Goal: Transaction & Acquisition: Purchase product/service

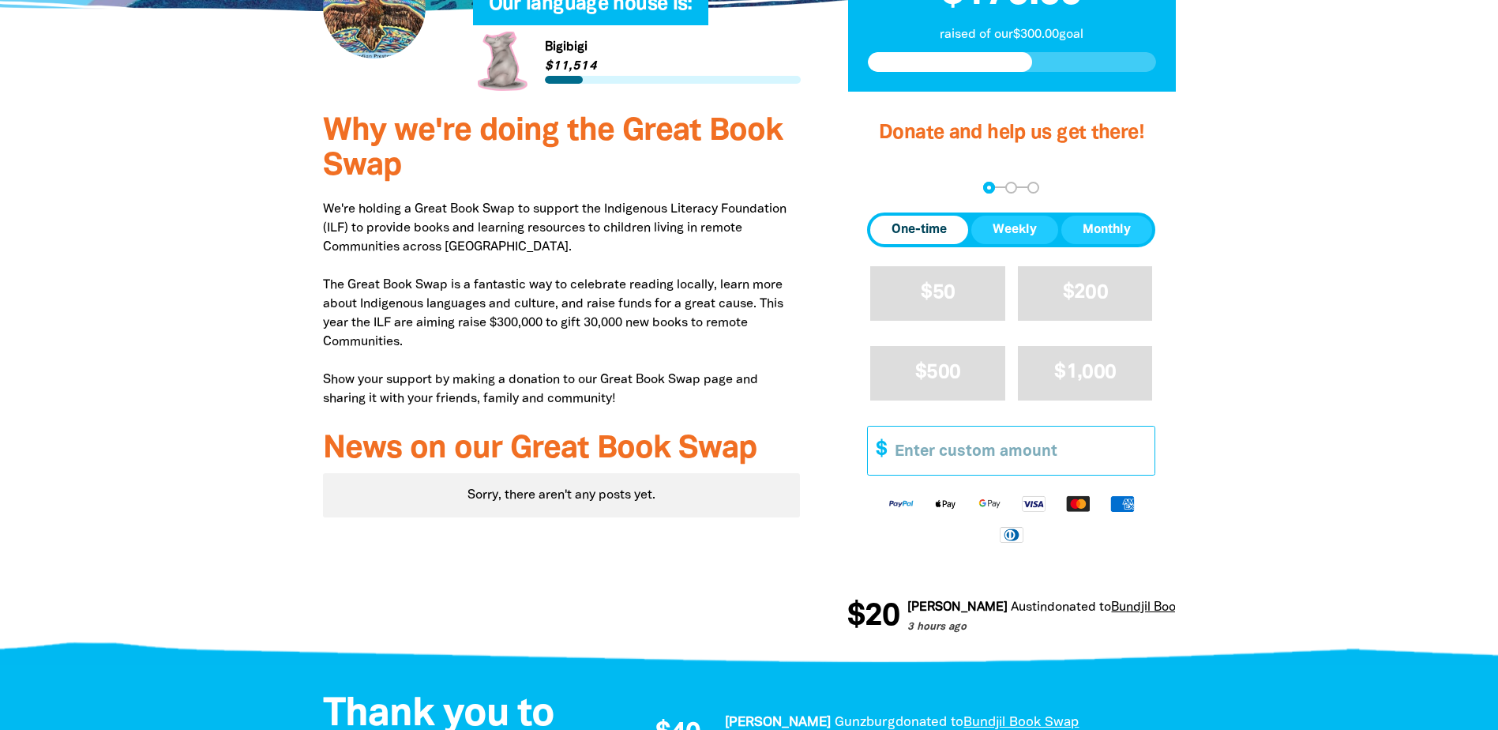
scroll to position [395, 0]
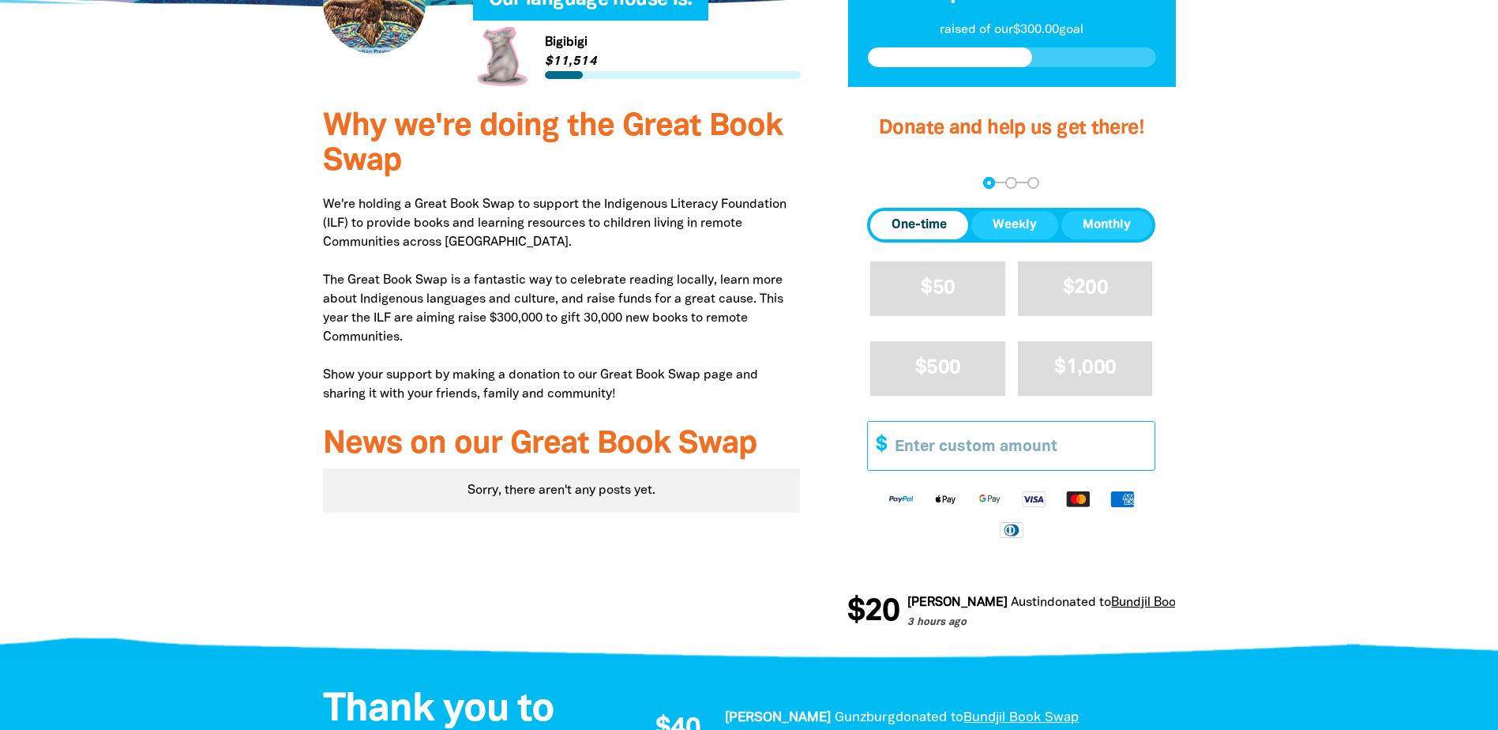
click at [911, 454] on input "Other Amount" at bounding box center [1019, 446] width 271 height 48
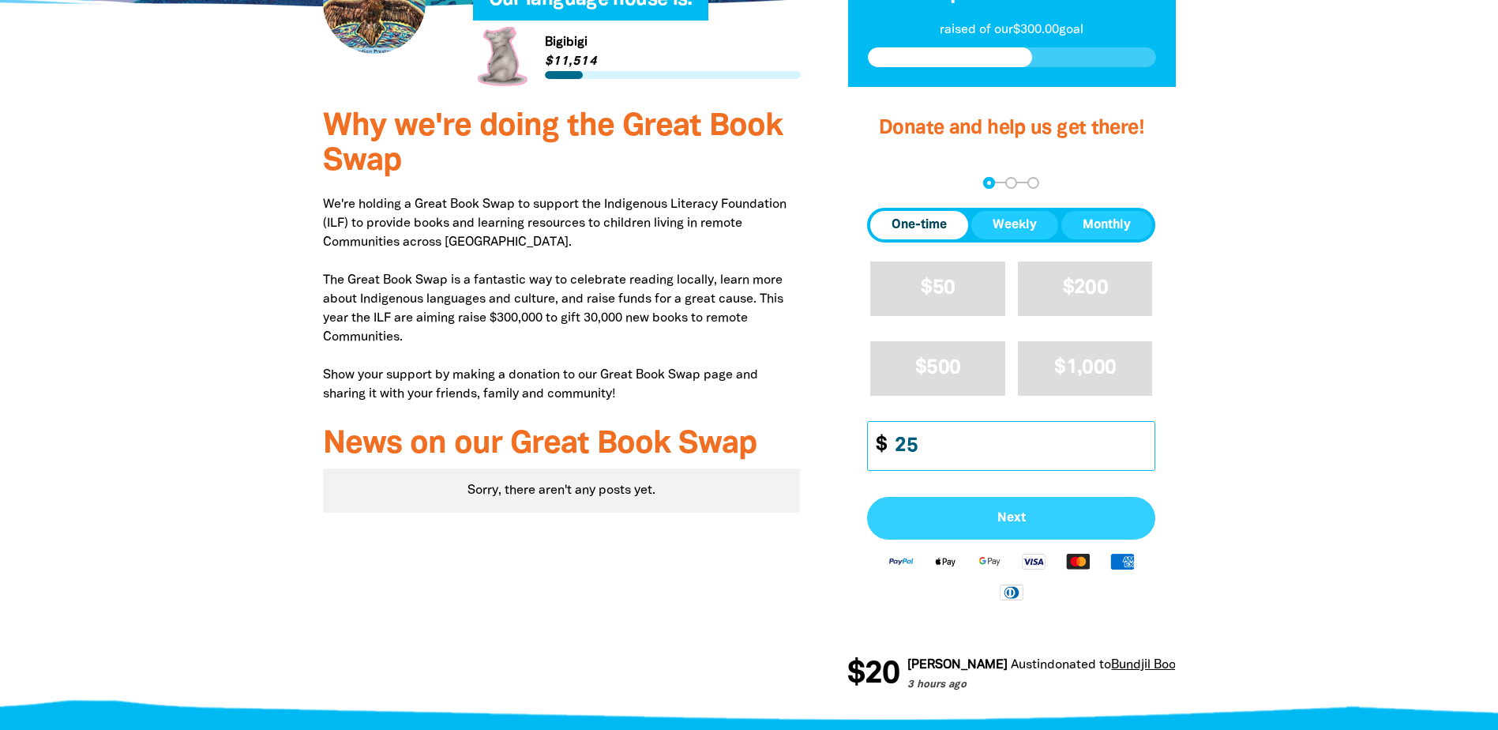
type input "25"
click at [1034, 513] on span "Next" at bounding box center [1010, 518] width 253 height 13
select select "AU"
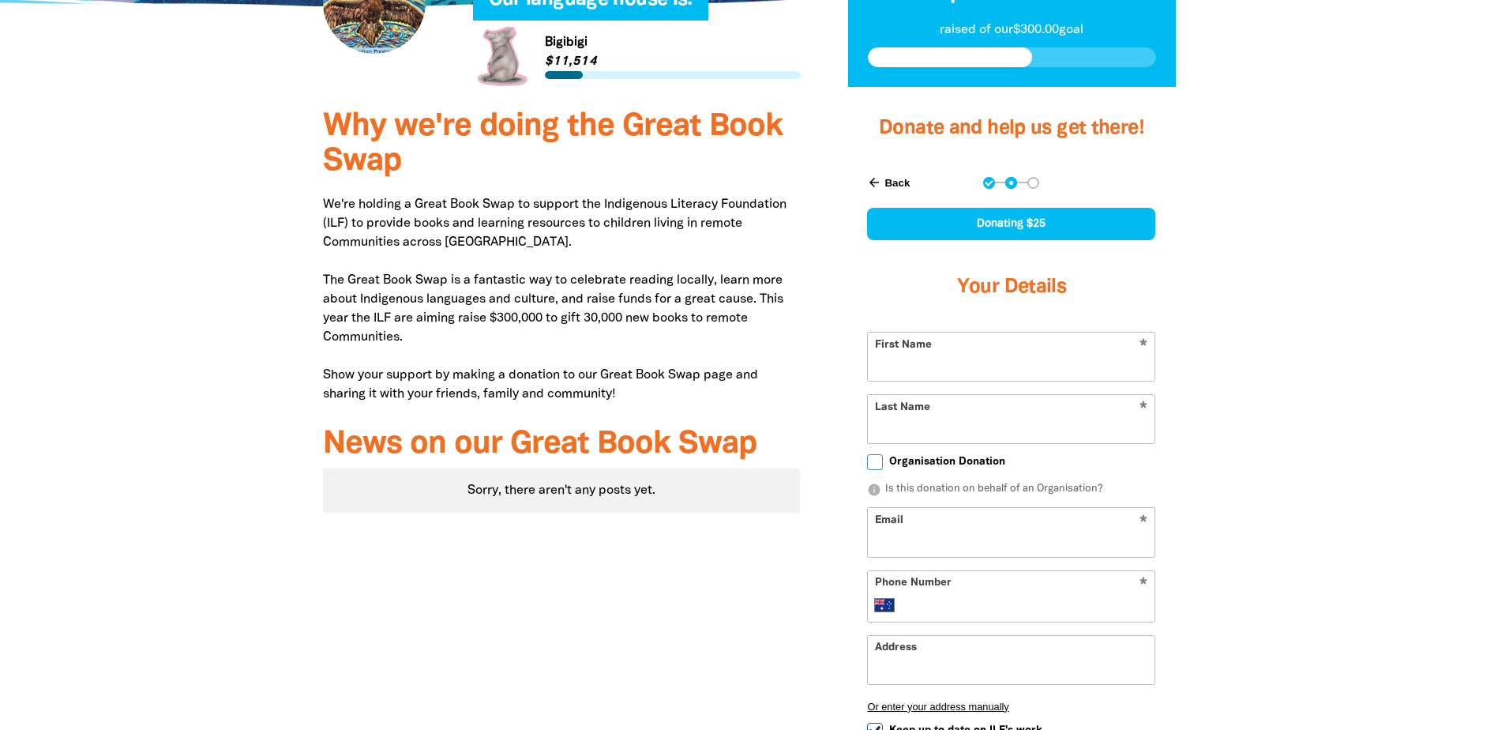
click at [946, 358] on input "First Name" at bounding box center [1011, 356] width 287 height 48
type input "[PERSON_NAME]"
click at [1323, 365] on div at bounding box center [749, 515] width 1498 height 843
click at [889, 422] on input "Last Name" at bounding box center [1011, 419] width 287 height 48
type input "Signorile"
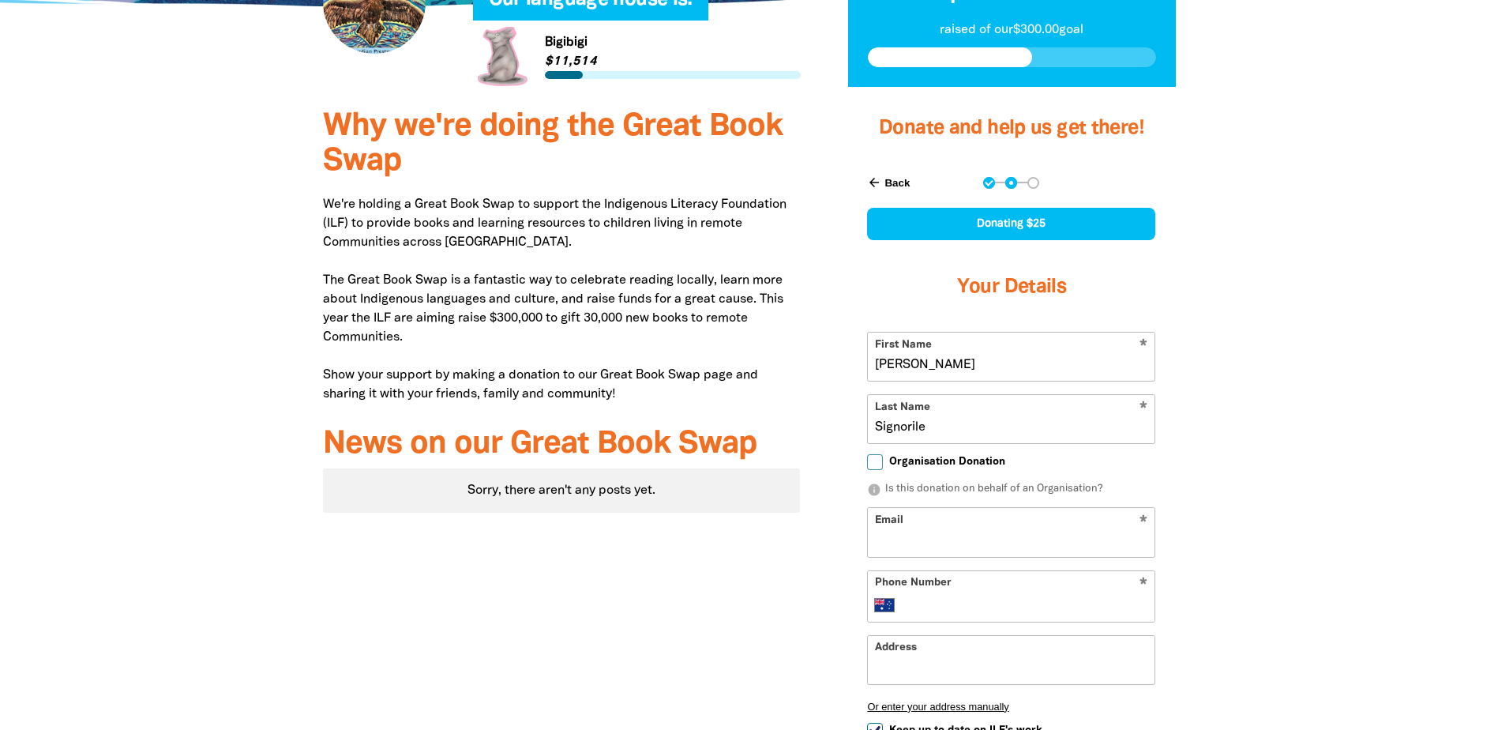
click at [1366, 436] on div at bounding box center [749, 515] width 1498 height 843
click at [929, 540] on input "Email" at bounding box center [1011, 532] width 287 height 48
type input "jeansignorile@hotmail.com"
type input "+61 410 887 900"
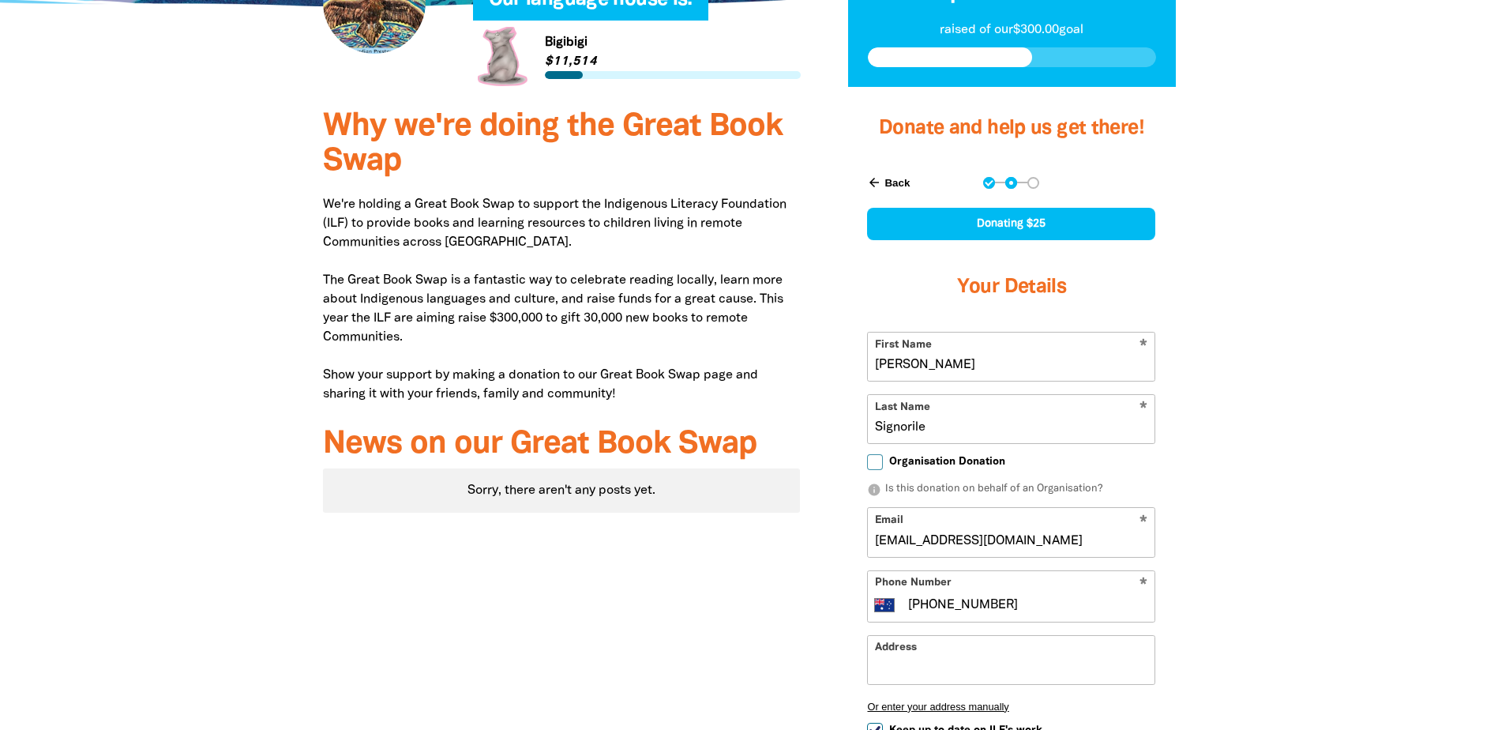
type input "Unit 3, 466 Bell Street, PRESTON VIC 3072"
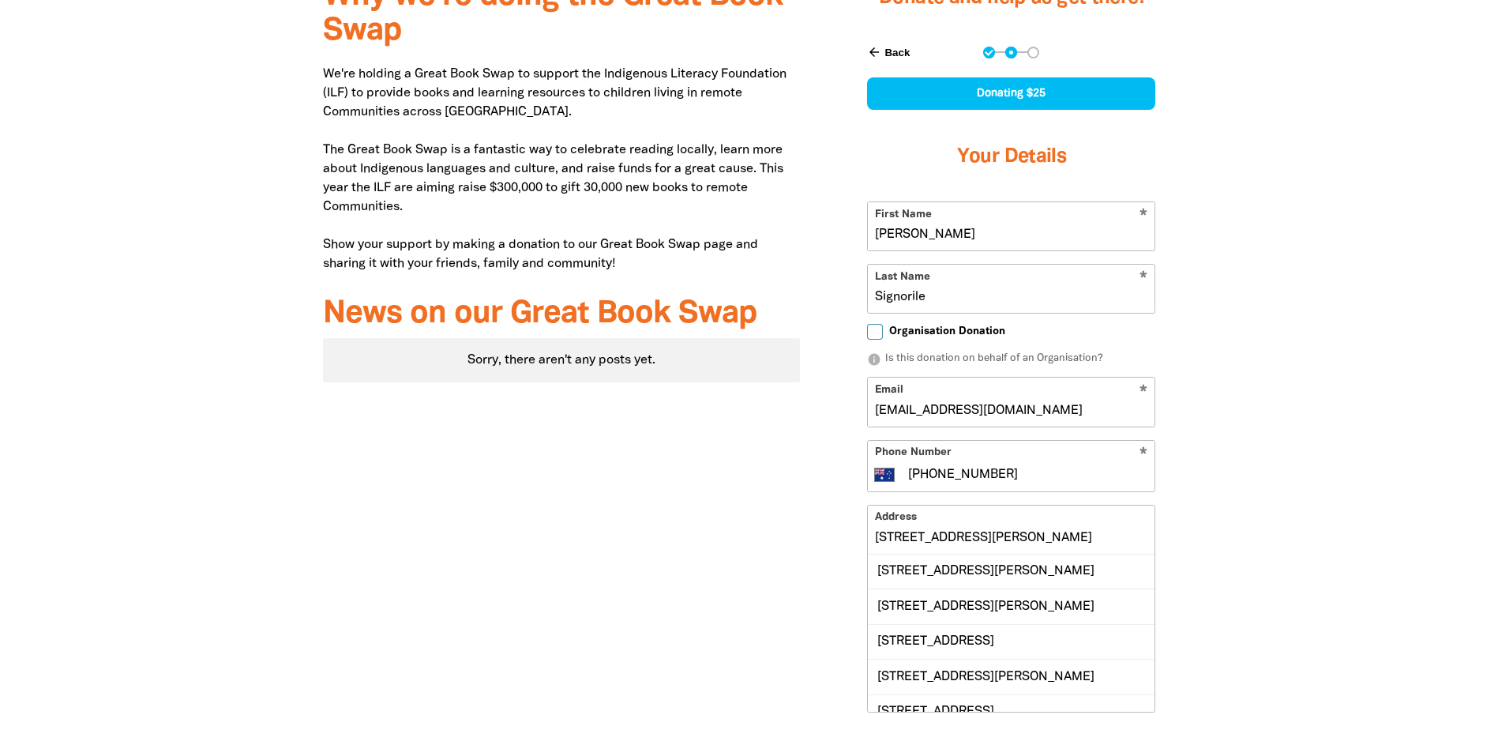
scroll to position [553, 0]
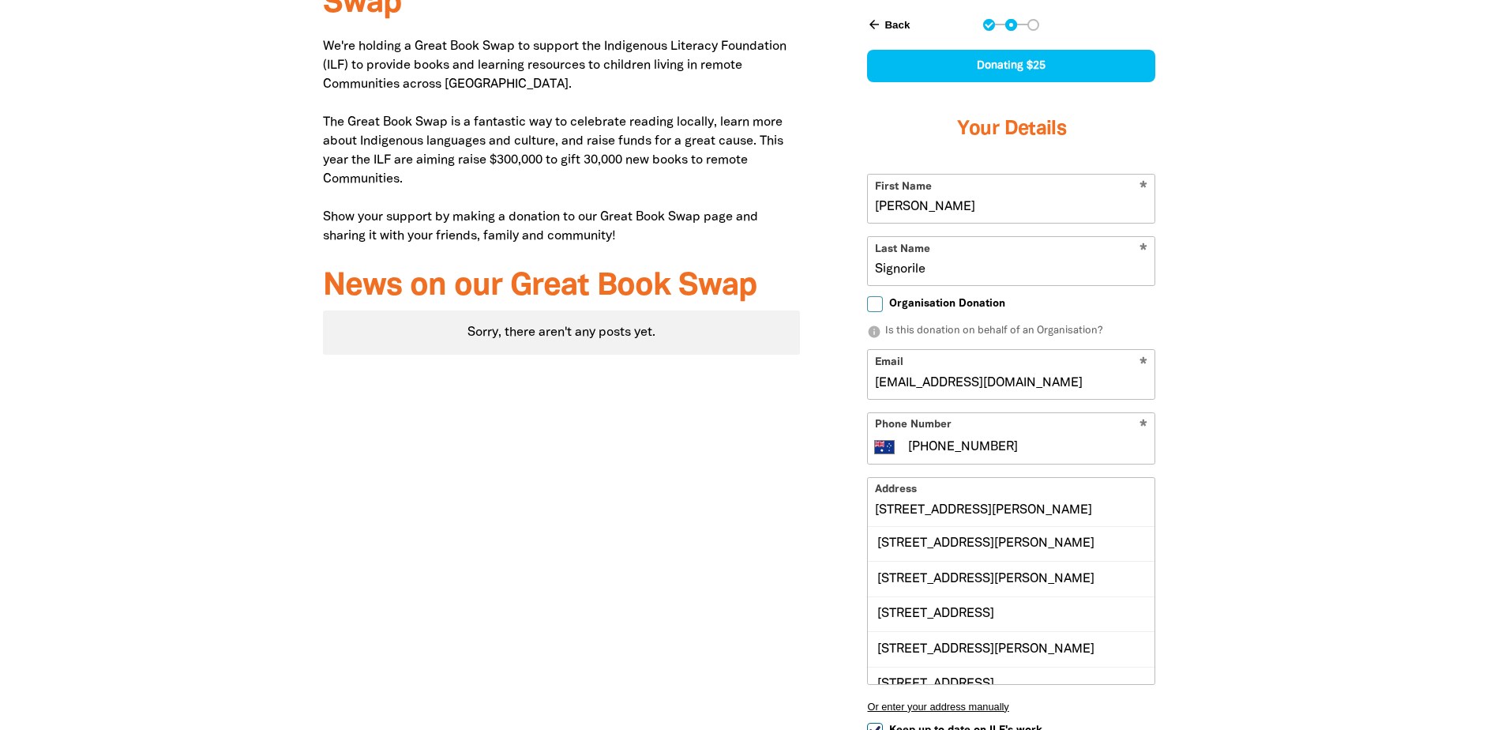
click at [955, 510] on input "Unit 3, 466 Bell Street, PRESTON VIC 3072" at bounding box center [1011, 502] width 287 height 48
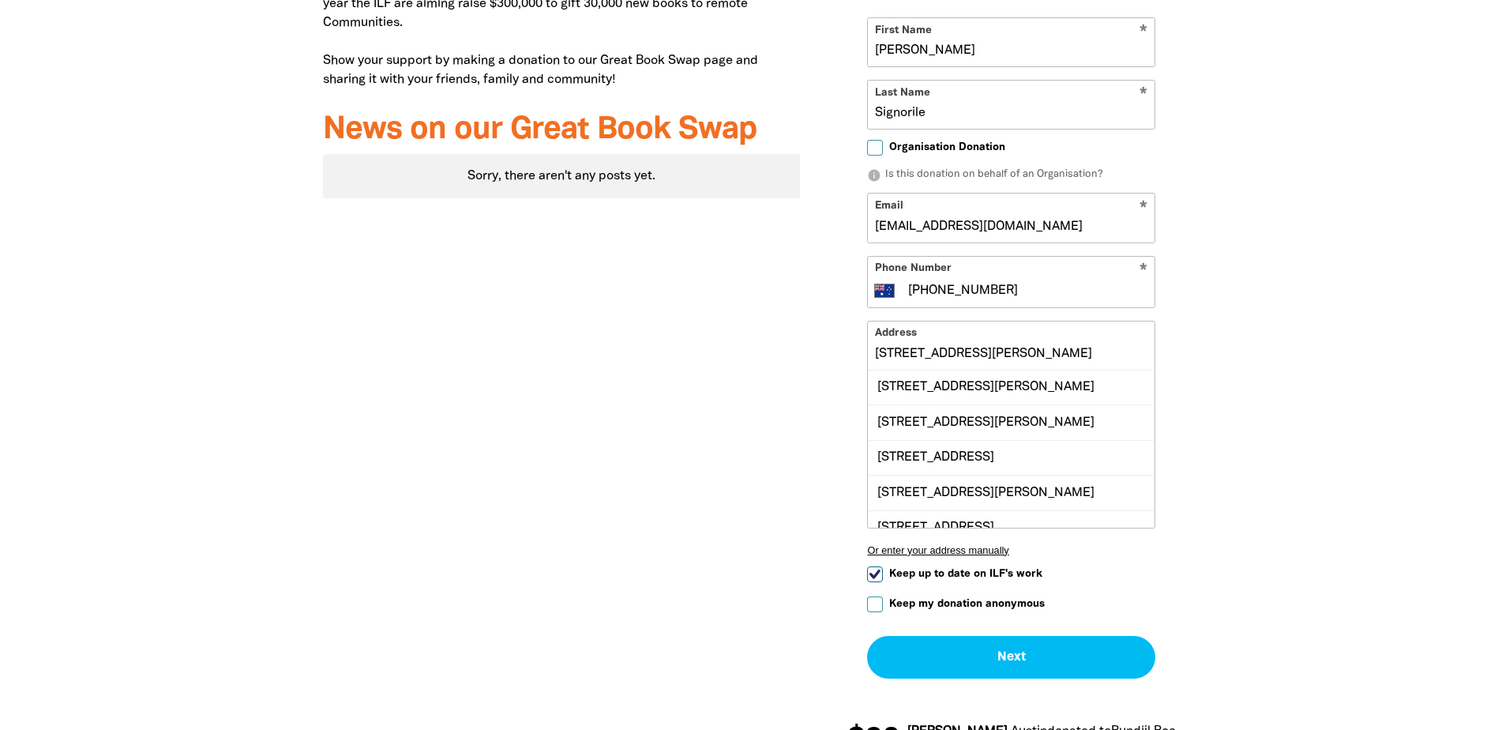
scroll to position [711, 0]
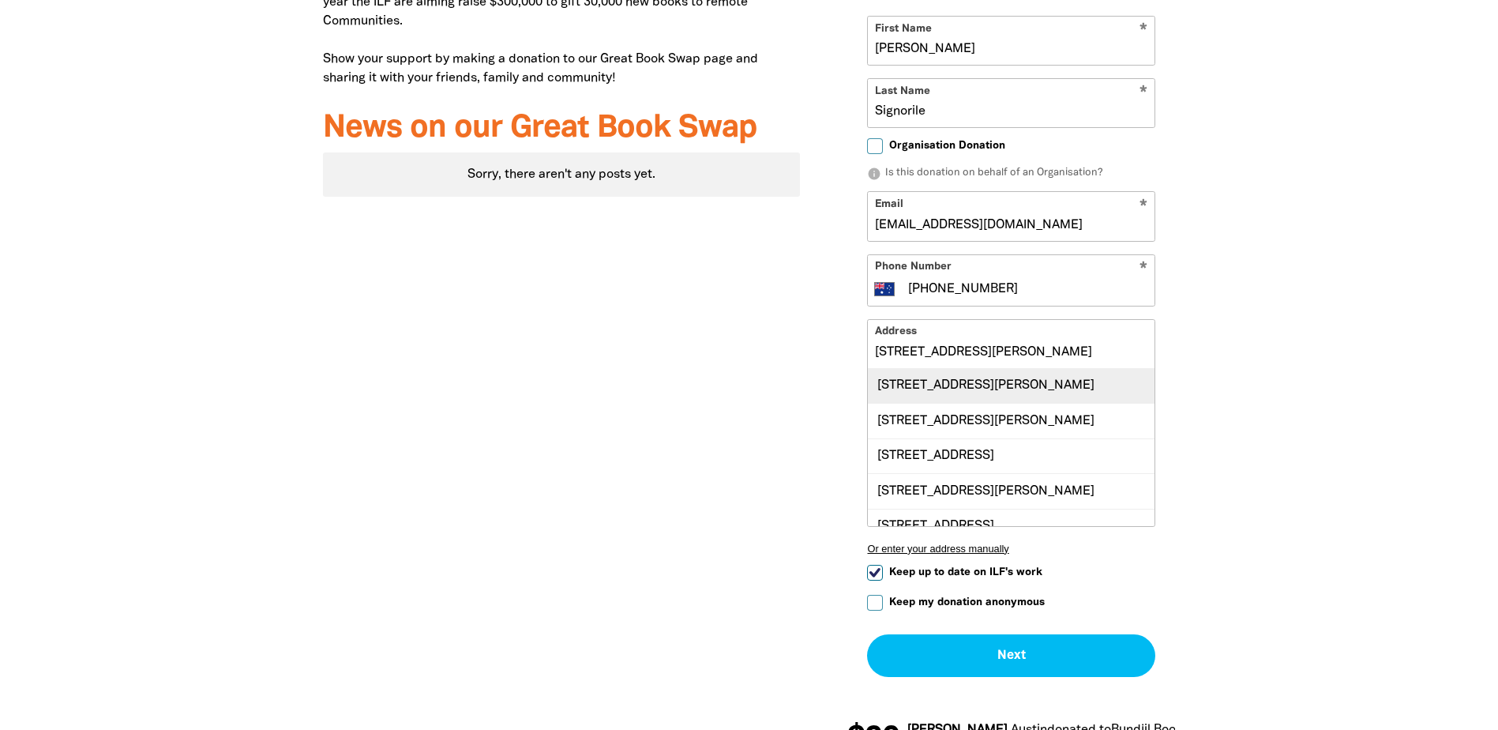
click at [1106, 385] on div "Unit 3, 466 Bell Street, PRESTON VIC 3072" at bounding box center [1011, 386] width 287 height 34
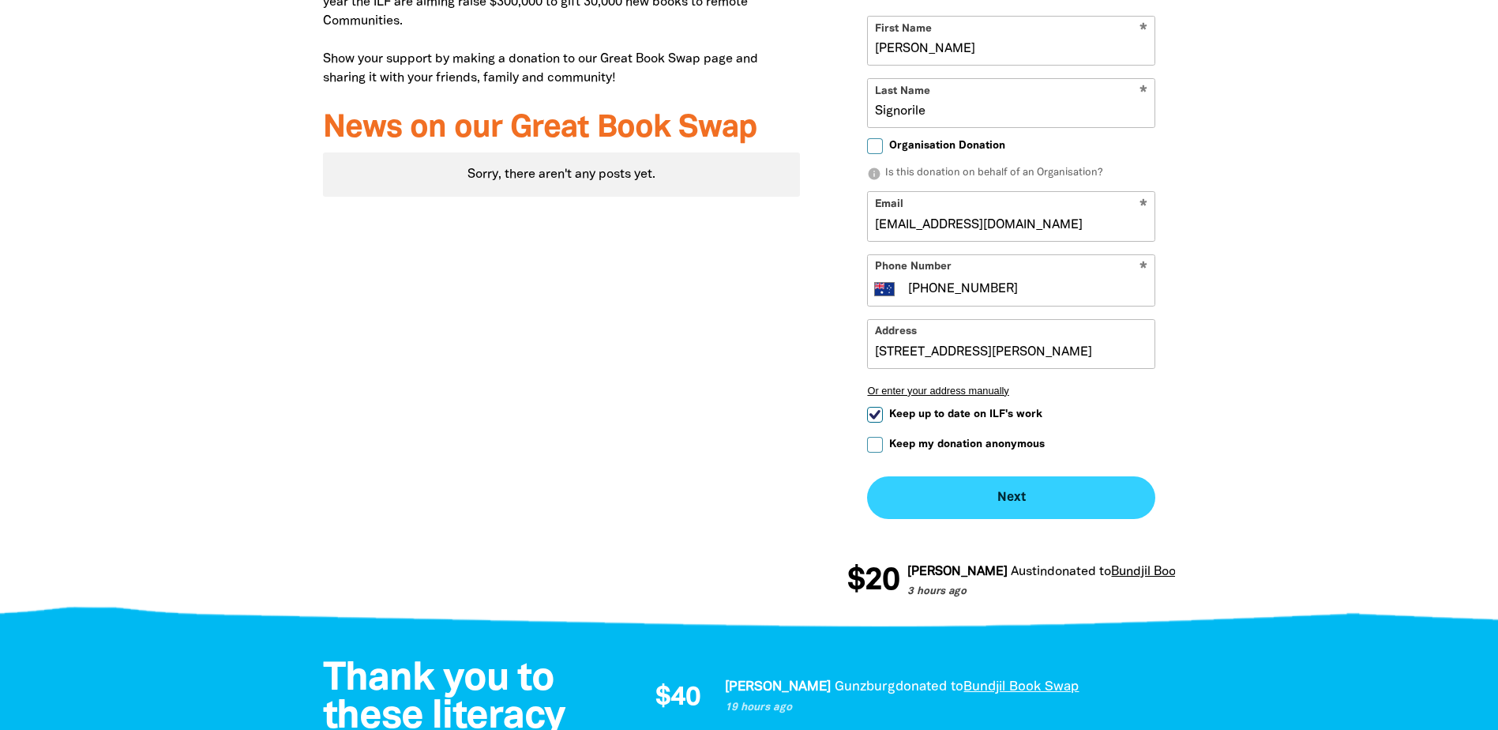
click at [1018, 495] on button "Next chevron_right" at bounding box center [1011, 497] width 288 height 43
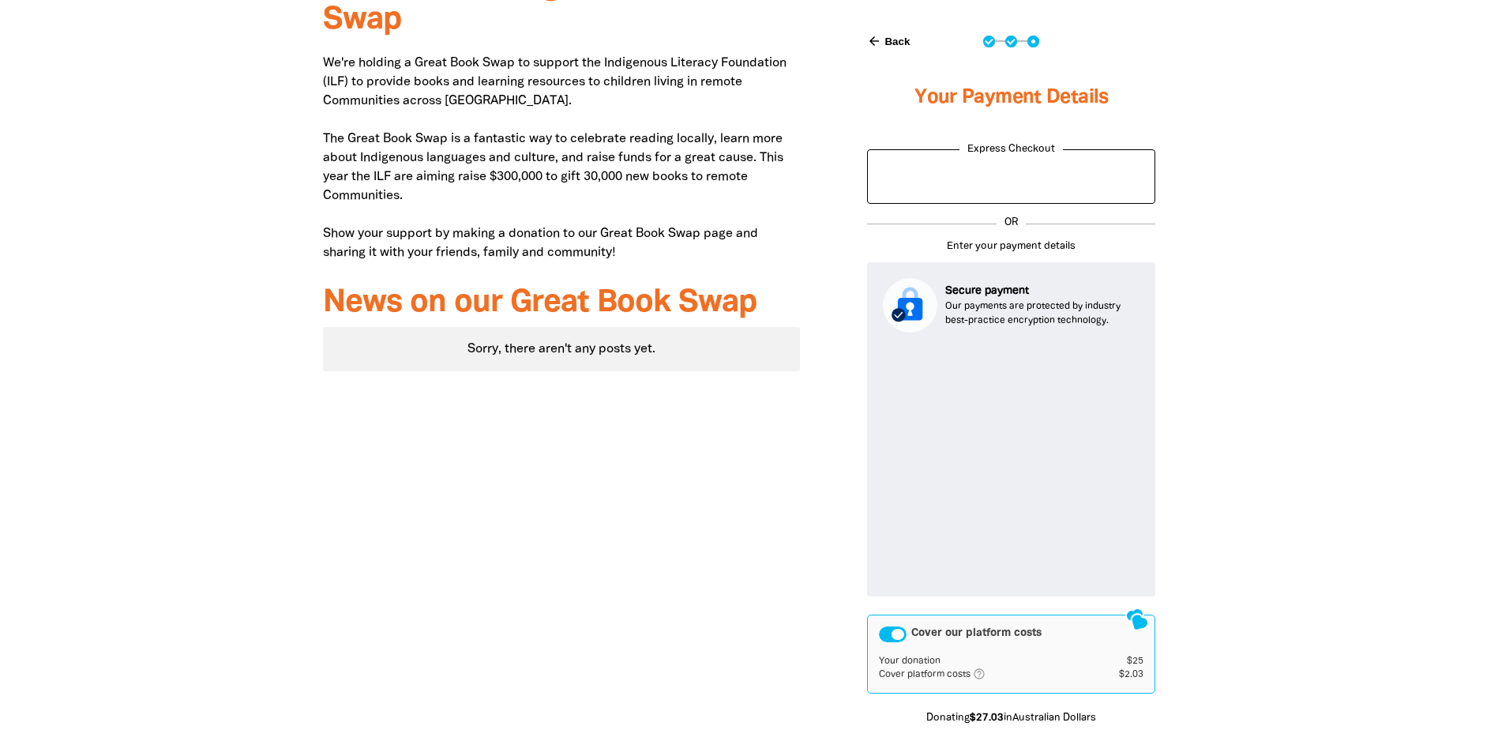
scroll to position [615, 0]
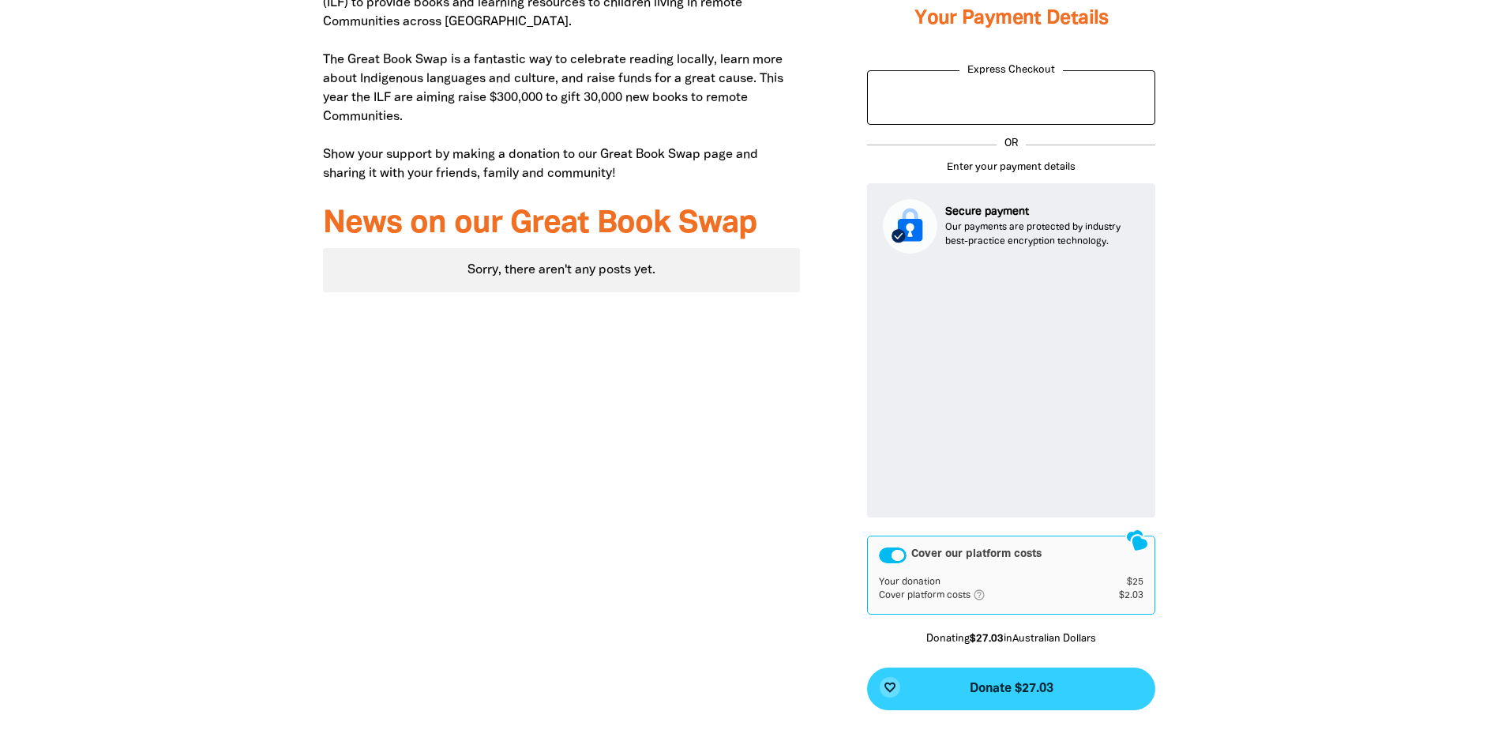
click at [1009, 688] on span "Donate $27.03" at bounding box center [1012, 688] width 84 height 13
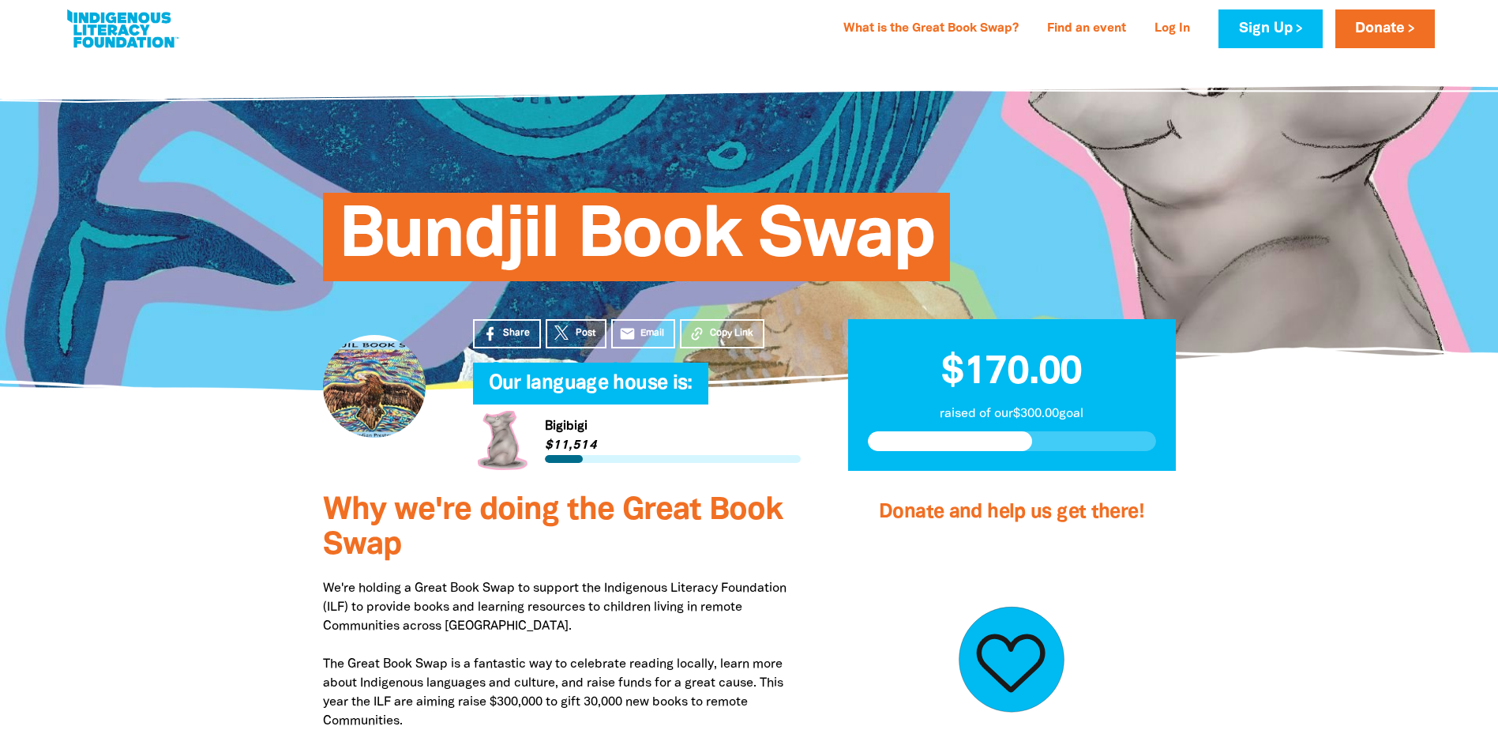
scroll to position [0, 0]
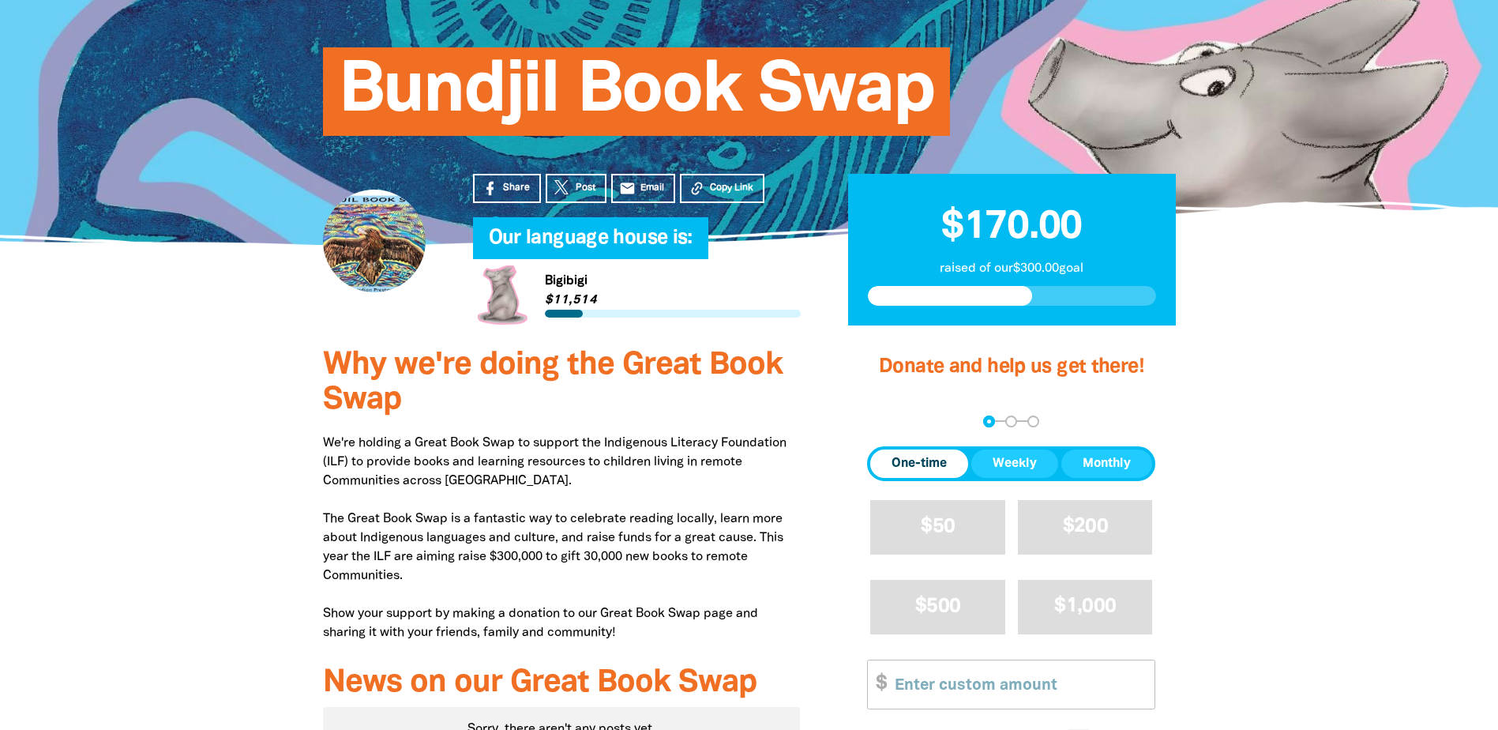
scroll to position [158, 0]
